Goal: Task Accomplishment & Management: Complete application form

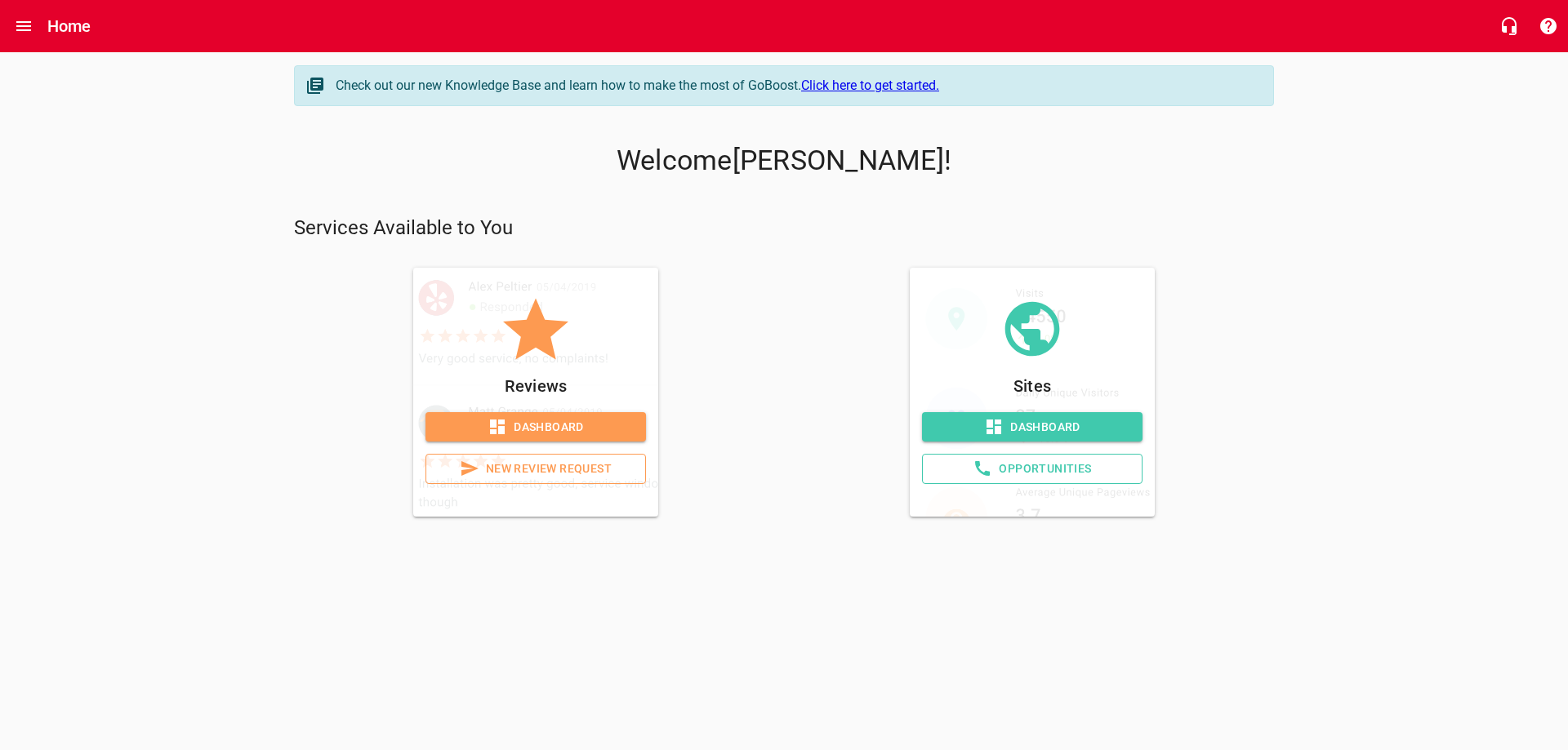
click at [539, 427] on span "Dashboard" at bounding box center [536, 427] width 194 height 21
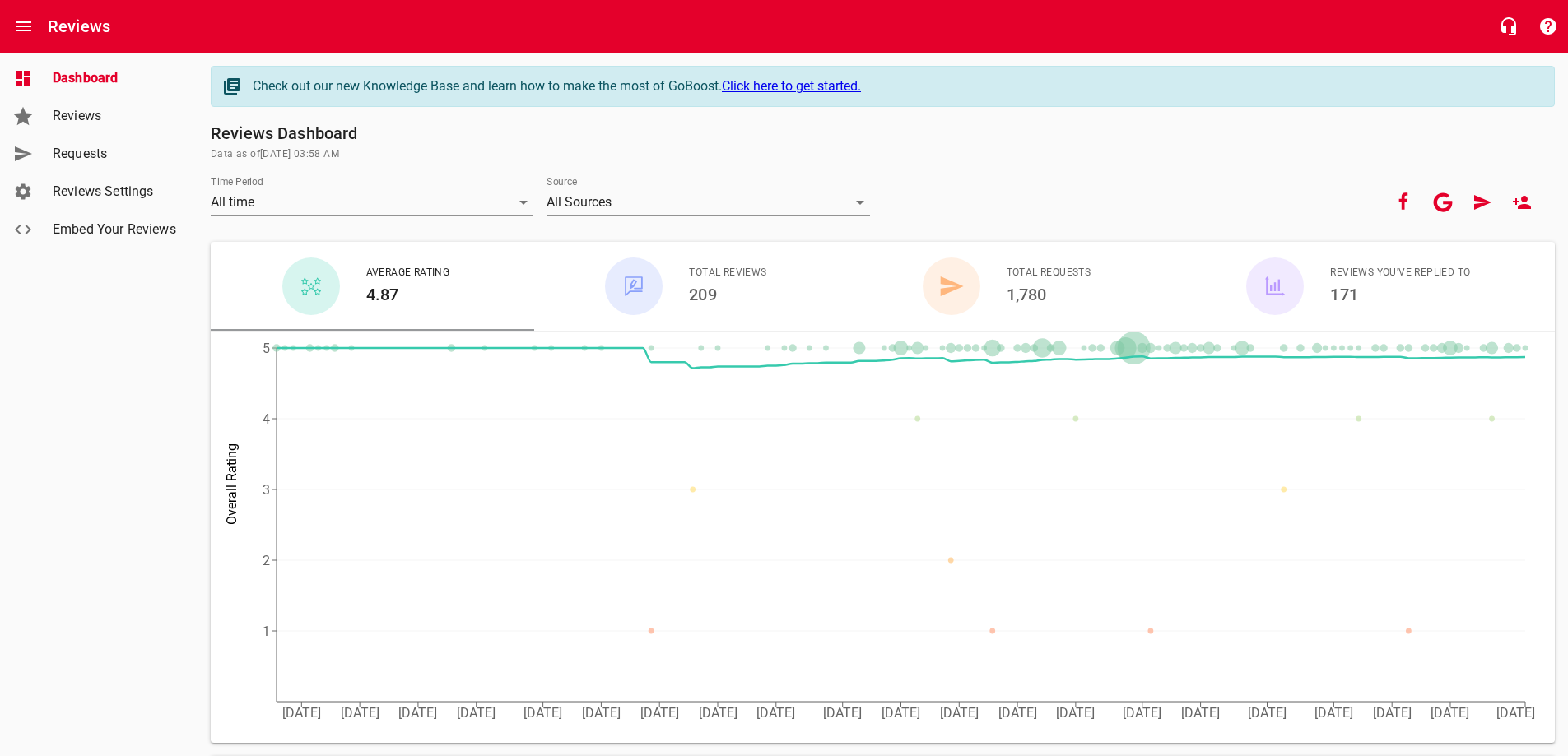
click at [102, 151] on span "Requests" at bounding box center [115, 154] width 125 height 20
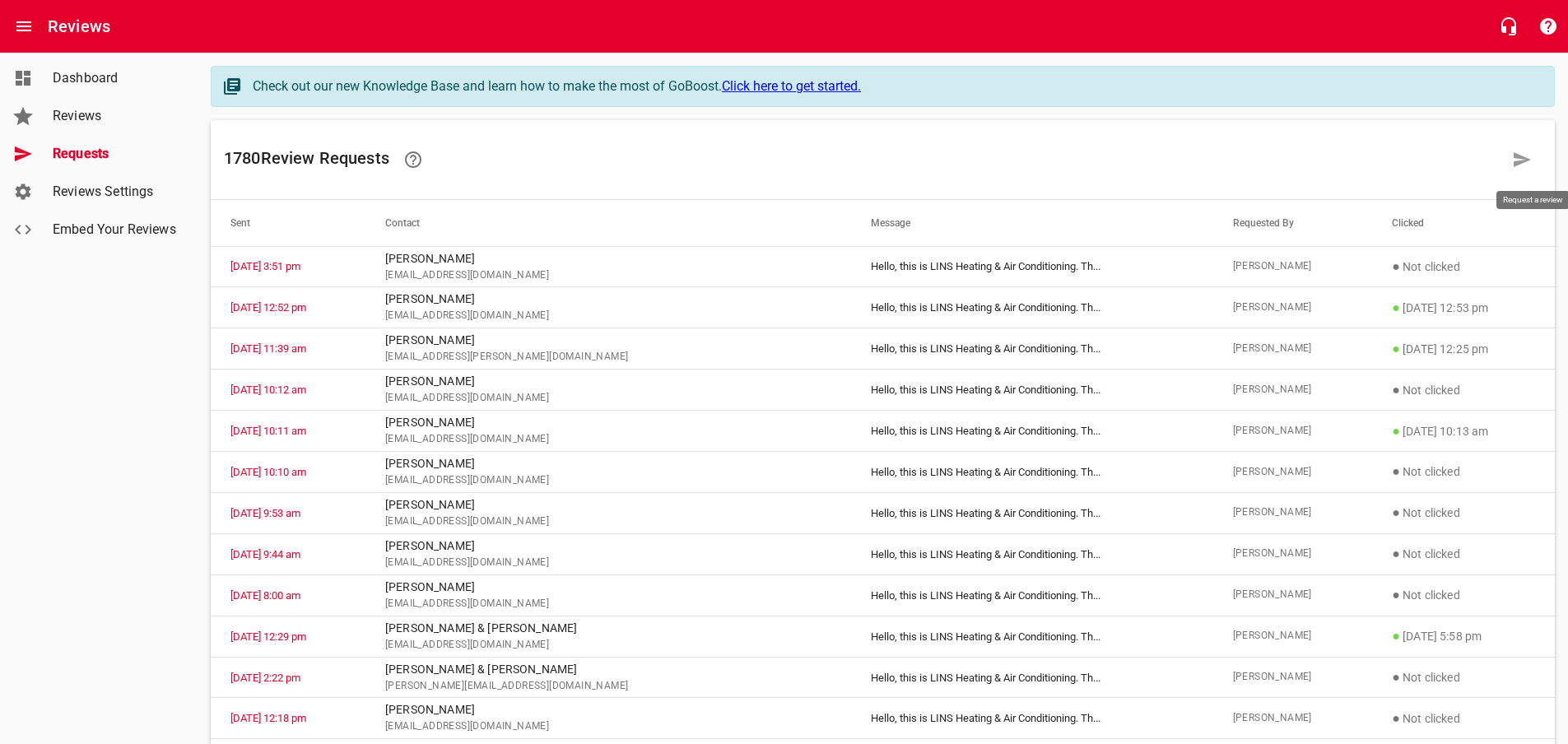
click at [1527, 158] on icon at bounding box center [1522, 160] width 17 height 15
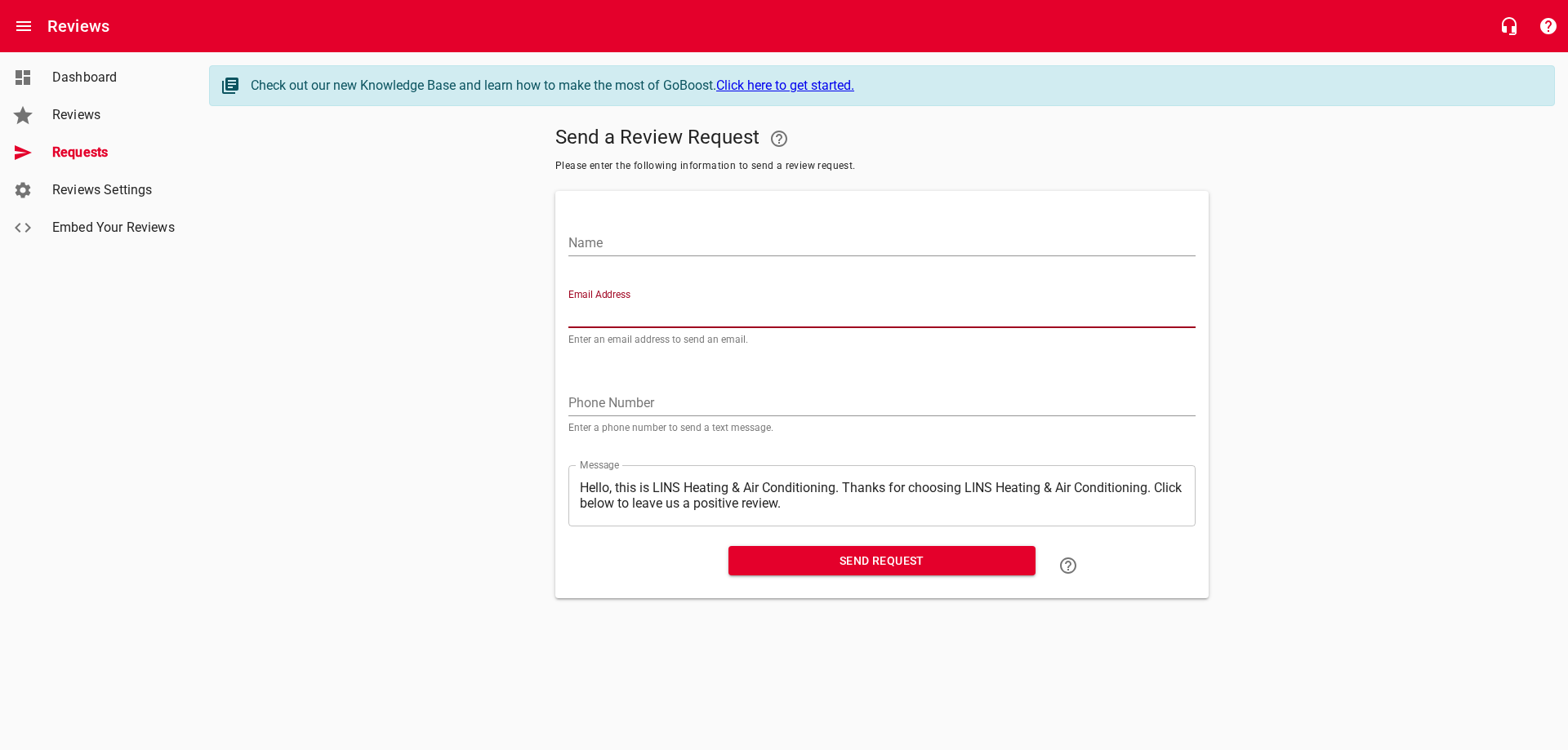
click at [626, 315] on input "Email Address" at bounding box center [882, 315] width 627 height 26
paste input "[EMAIL_ADDRESS][DOMAIN_NAME]"
type input "[EMAIL_ADDRESS][DOMAIN_NAME]"
click at [663, 240] on input "Name" at bounding box center [882, 243] width 627 height 26
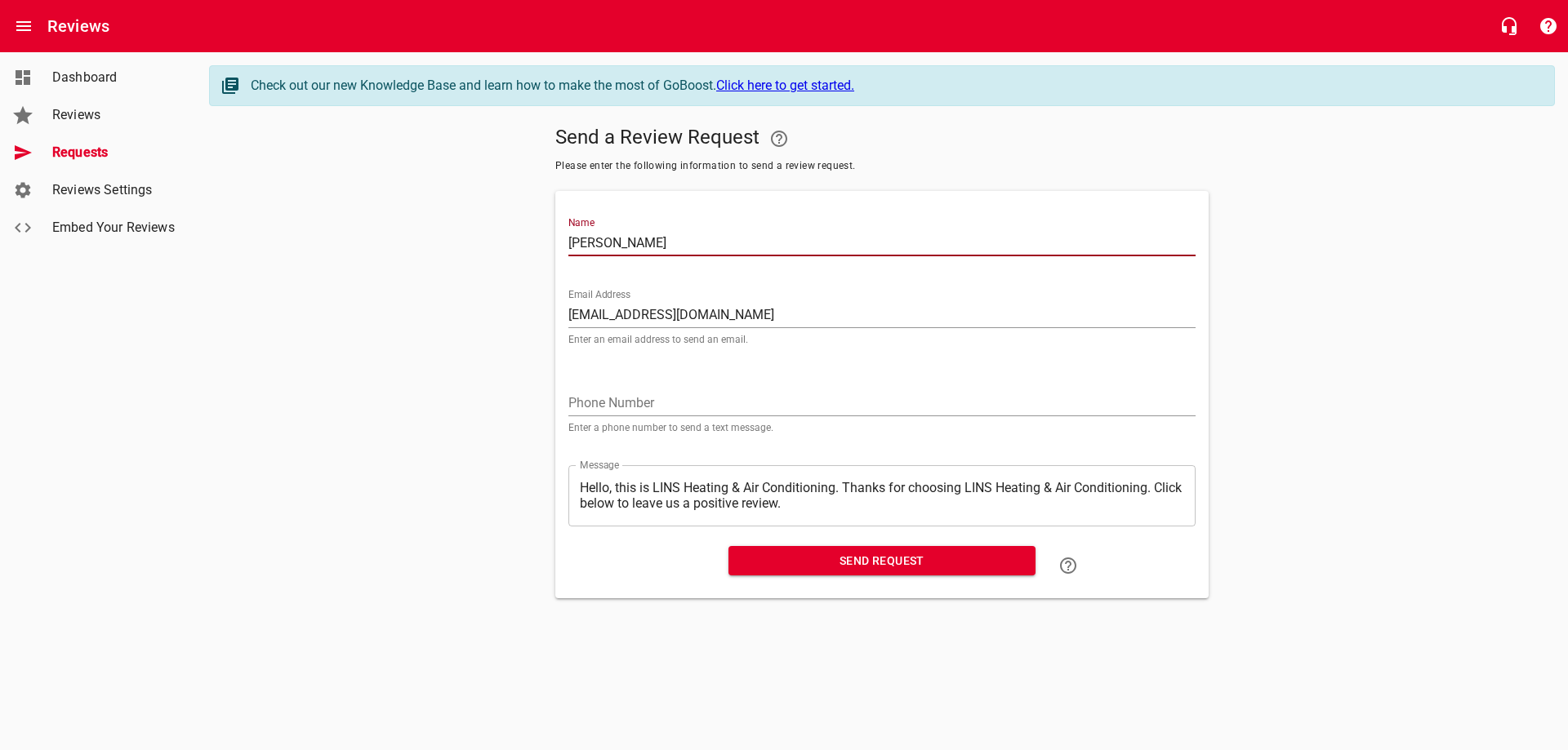
type input "[PERSON_NAME]"
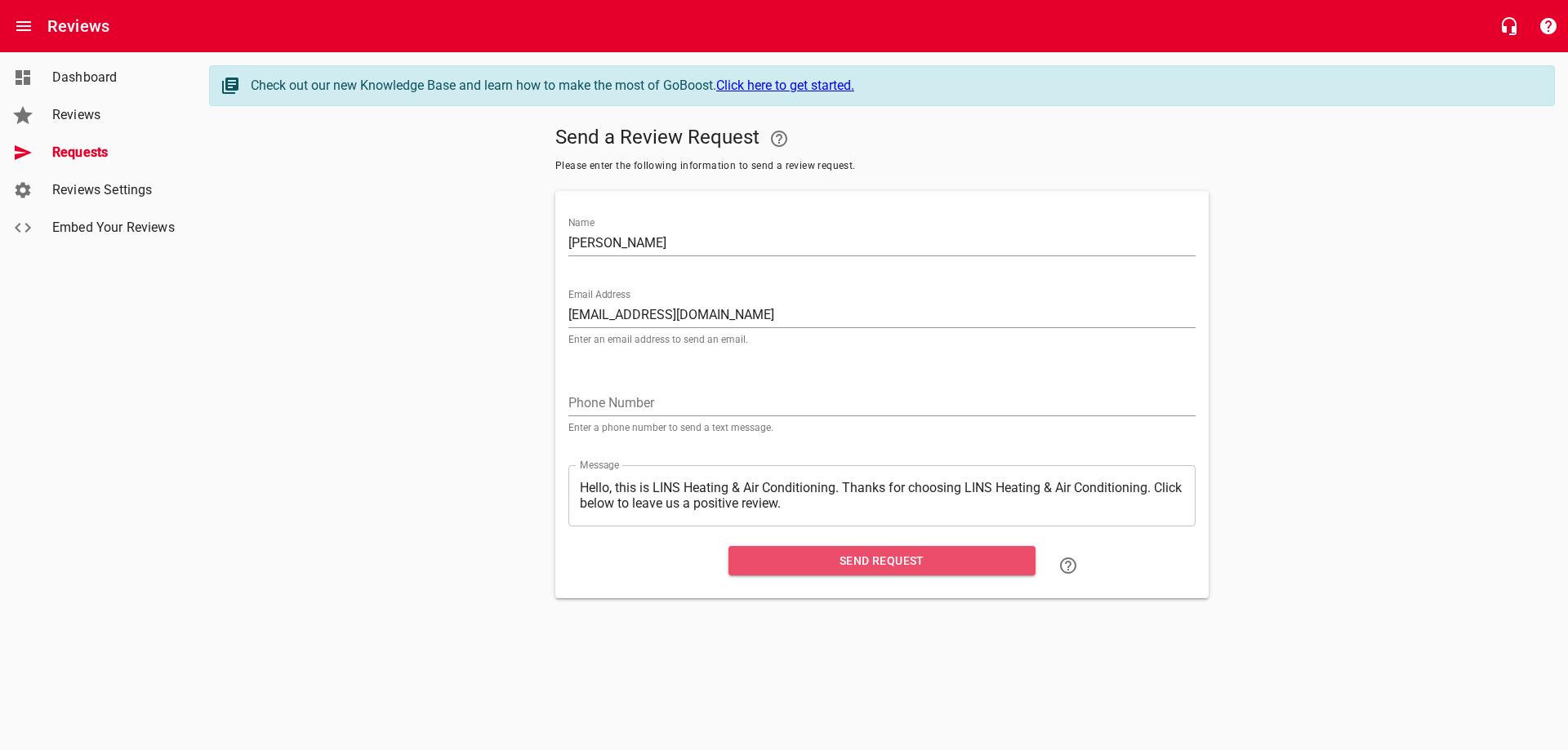
click at [864, 566] on span "Send Request" at bounding box center [881, 561] width 281 height 21
